Goal: Information Seeking & Learning: Learn about a topic

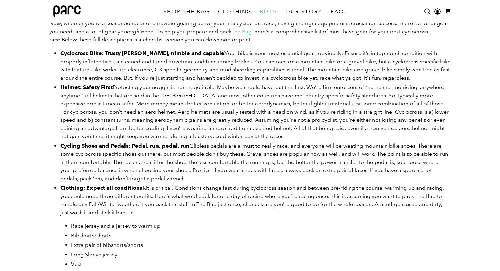
scroll to position [272, 0]
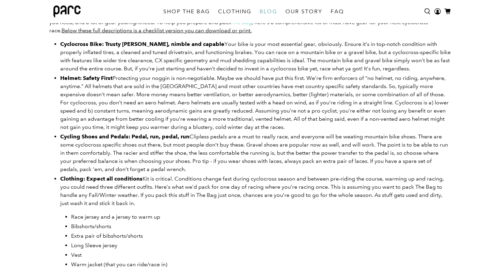
scroll to position [282, 0]
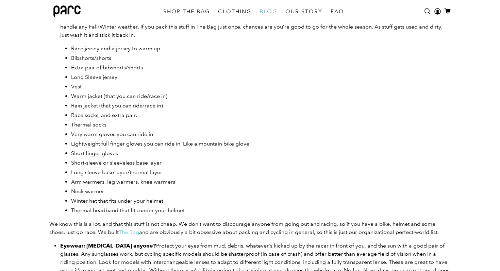
scroll to position [465, 0]
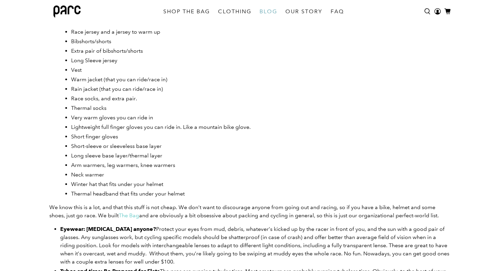
click at [37, 88] on main "Gear Up for Success: The Ultimate Cyclocross Race Packing List Home Parc Blog P…" at bounding box center [250, 186] width 500 height 1223
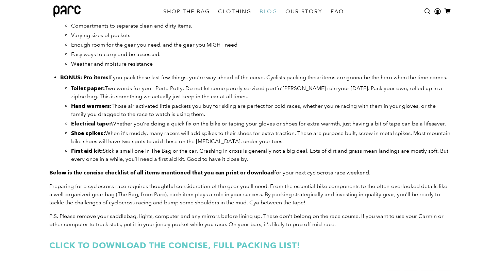
scroll to position [954, 0]
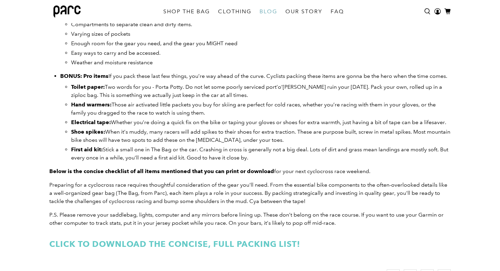
click at [273, 108] on li "Hand warmers: Those air activated little packets you buy for skiing are perfect…" at bounding box center [260, 109] width 379 height 16
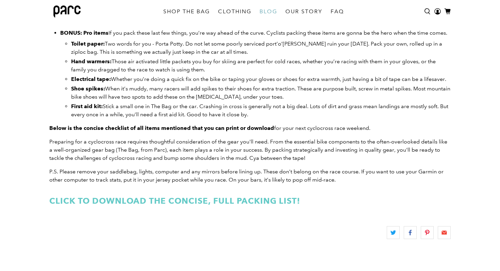
scroll to position [1046, 0]
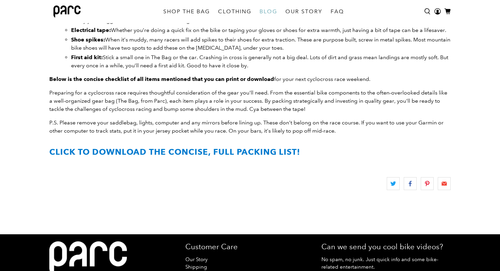
click at [210, 149] on strong "CLICK to download the concise, full packing list!" at bounding box center [174, 152] width 251 height 10
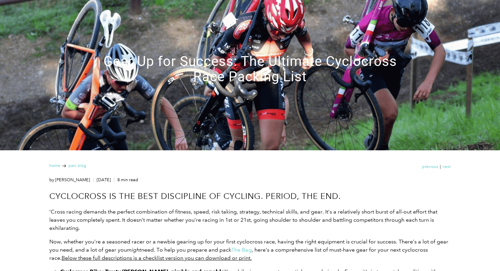
scroll to position [0, 0]
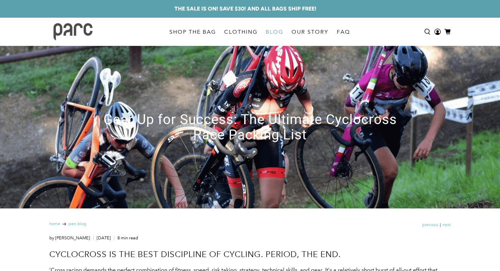
click at [81, 32] on img at bounding box center [72, 31] width 39 height 17
click at [272, 33] on link "BLOG" at bounding box center [274, 31] width 26 height 19
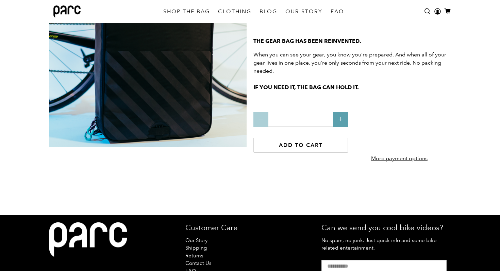
scroll to position [1702, 0]
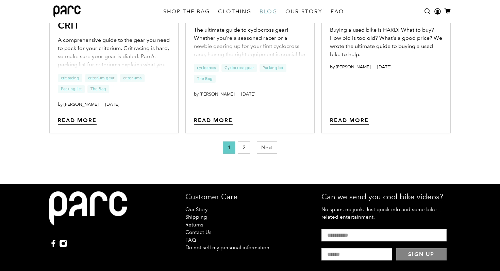
scroll to position [834, 0]
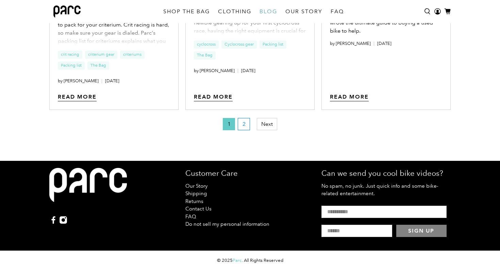
click at [246, 124] on link "2" at bounding box center [244, 124] width 12 height 12
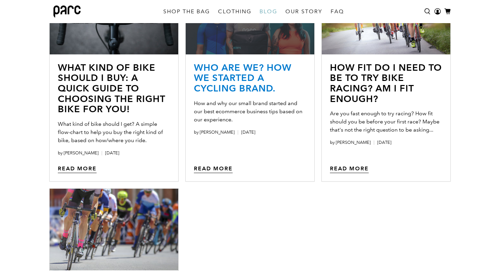
scroll to position [56, 0]
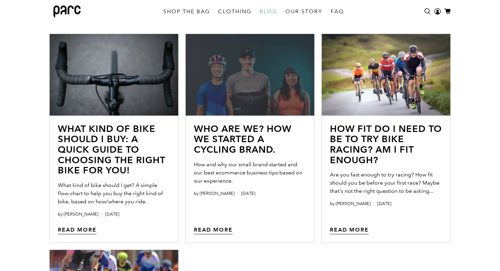
click at [249, 82] on img at bounding box center [250, 77] width 128 height 86
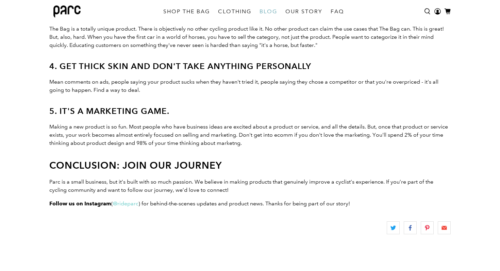
scroll to position [986, 0]
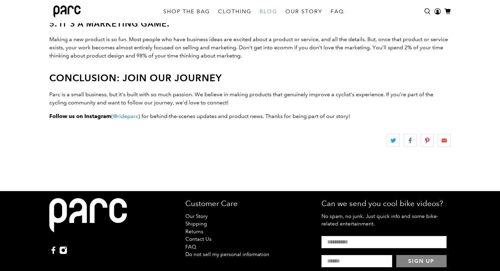
click at [137, 118] on link "@rideparc" at bounding box center [125, 116] width 25 height 6
